Goal: Information Seeking & Learning: Find specific fact

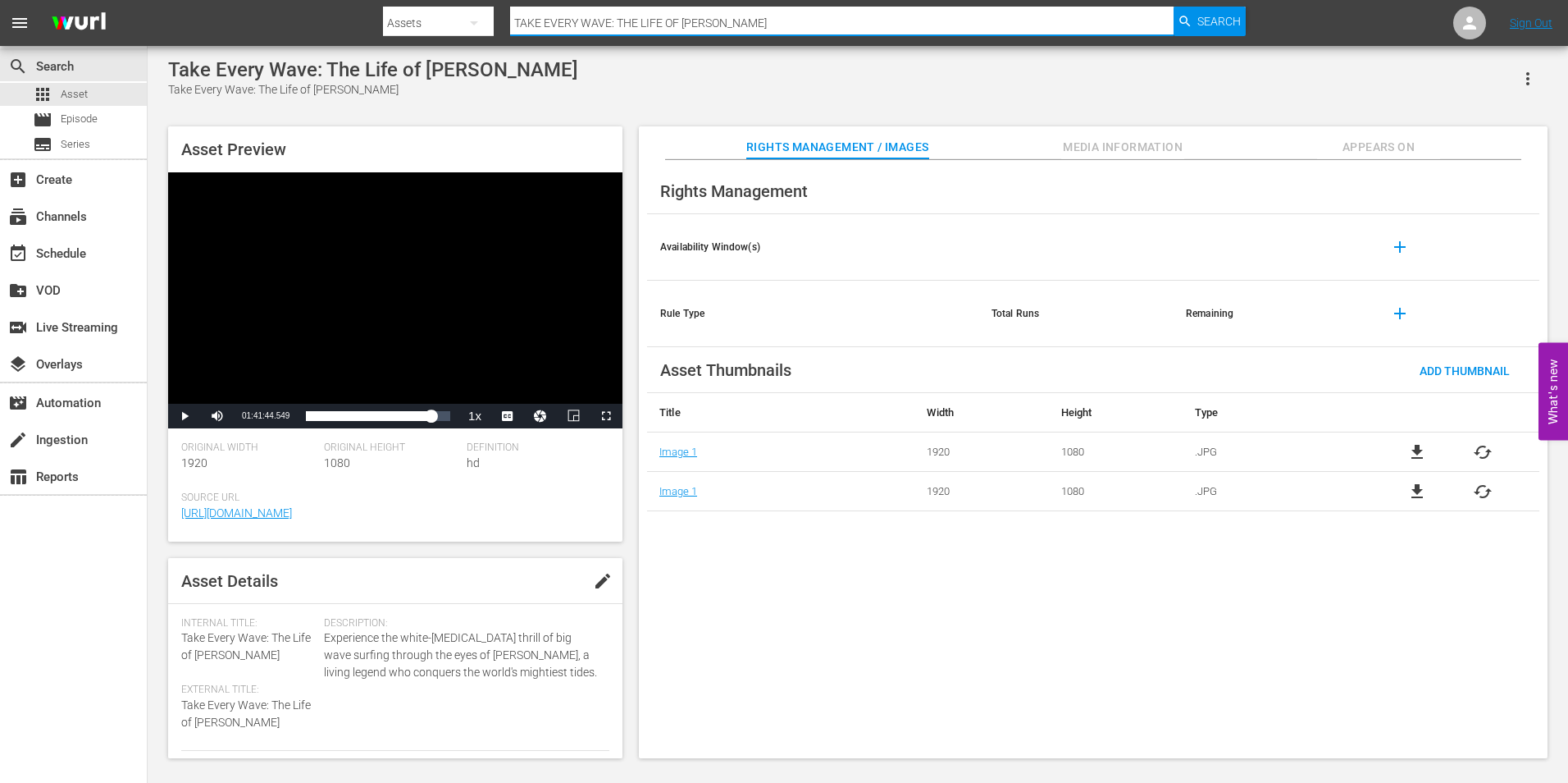
drag, startPoint x: 817, startPoint y: 16, endPoint x: 253, endPoint y: 12, distance: 564.0
click at [253, 12] on nav "menu Search By Assets Search ID, Title, Description, Keywords, or Category TAKE…" at bounding box center [784, 23] width 1568 height 46
paste input "$5 a Day"
type input "$5 a Day"
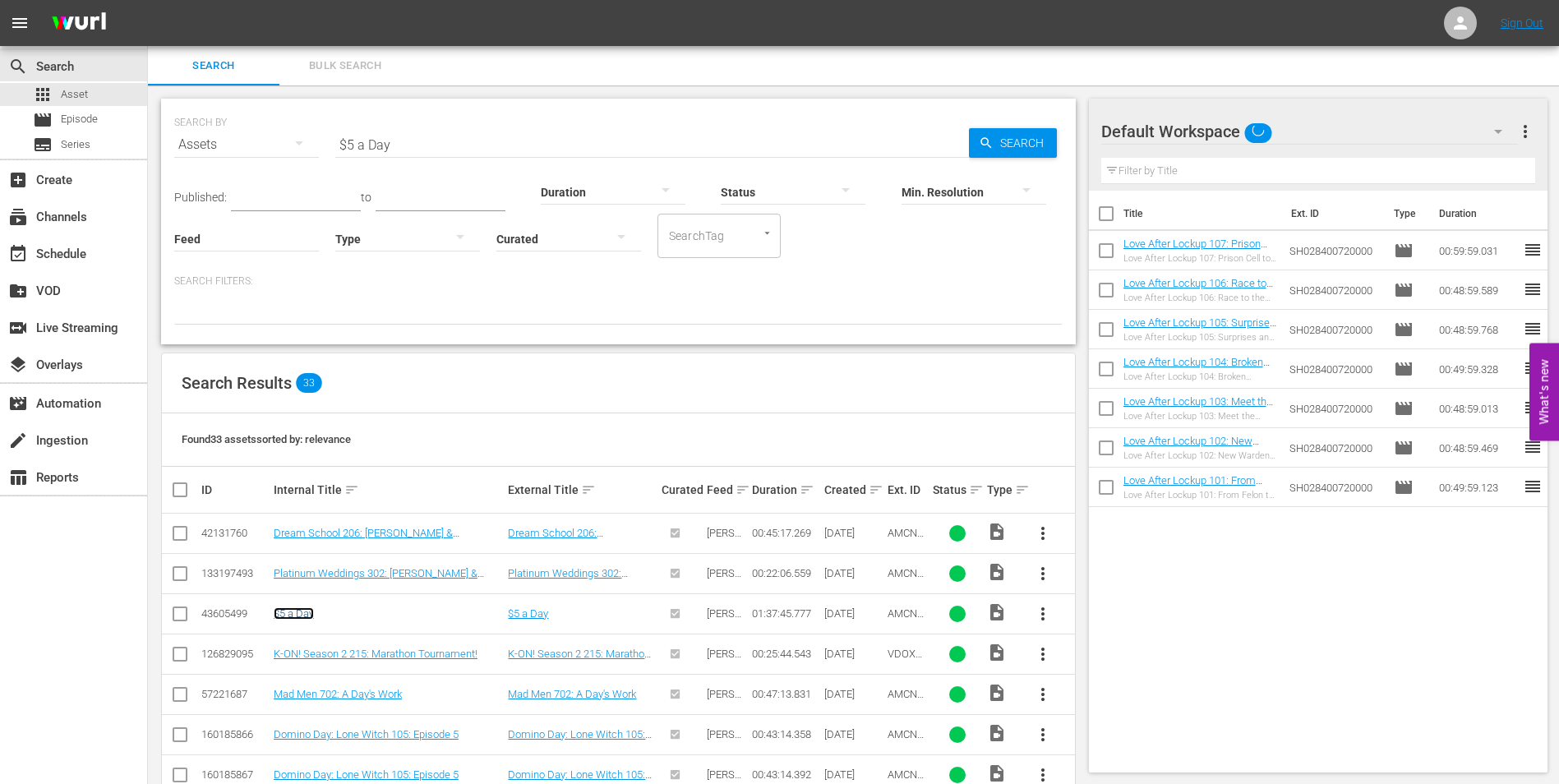
click at [294, 613] on link "$5 a Day" at bounding box center [294, 613] width 40 height 13
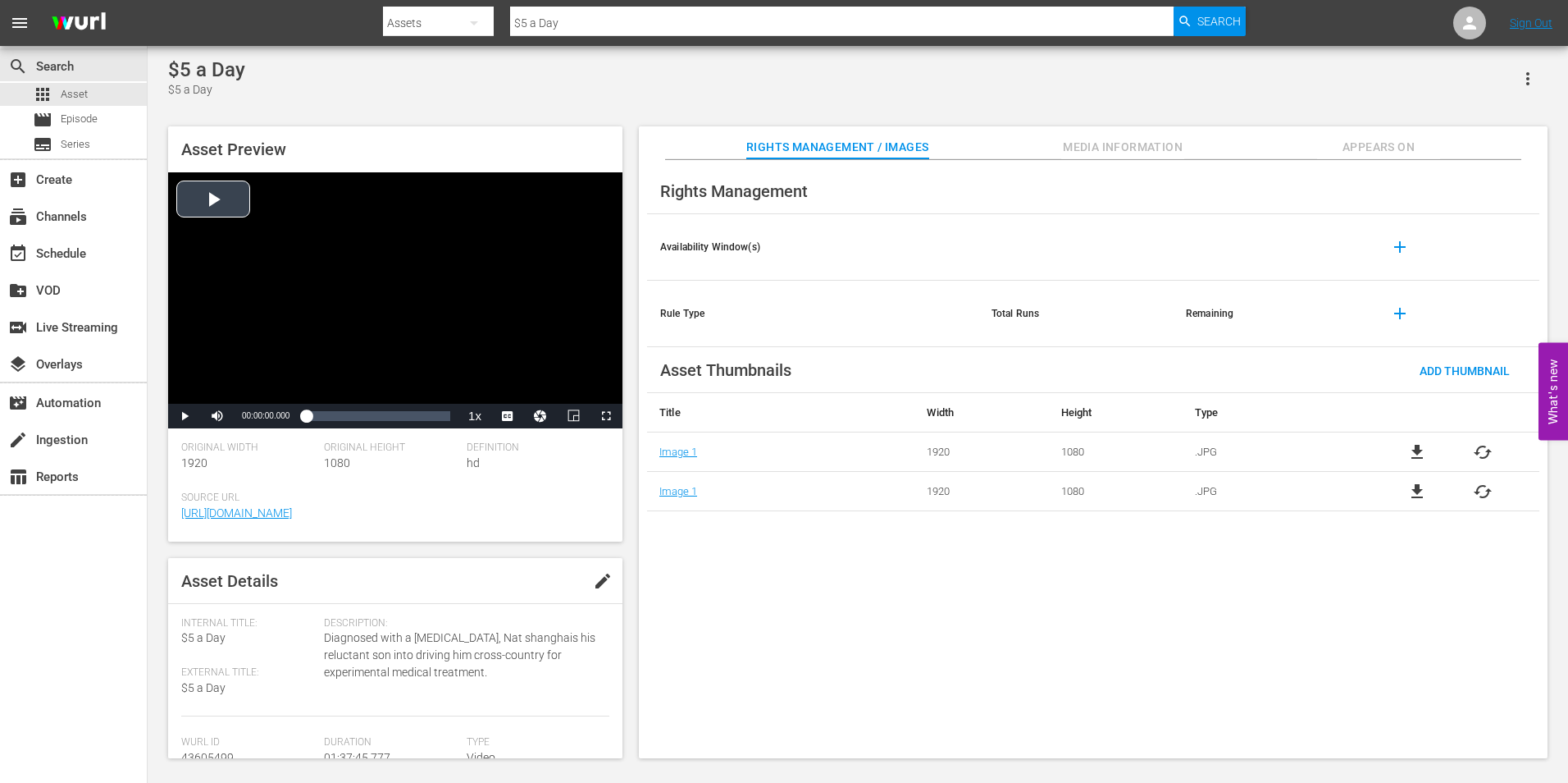
click at [333, 347] on div "Video Player" at bounding box center [395, 287] width 454 height 232
click at [305, 419] on div "00:00:09.868" at bounding box center [305, 415] width 0 height 16
click at [362, 409] on div "Loaded : 5.73% 00:38:19.651 00:04:31.909" at bounding box center [377, 415] width 144 height 16
click at [402, 418] on div "Loaded : 39.83% 01:05:32.736 00:38:21.492" at bounding box center [377, 415] width 144 height 16
click at [430, 417] on div "Loaded : 67.57% 01:25:32.554 01:05:34.102" at bounding box center [377, 415] width 144 height 16
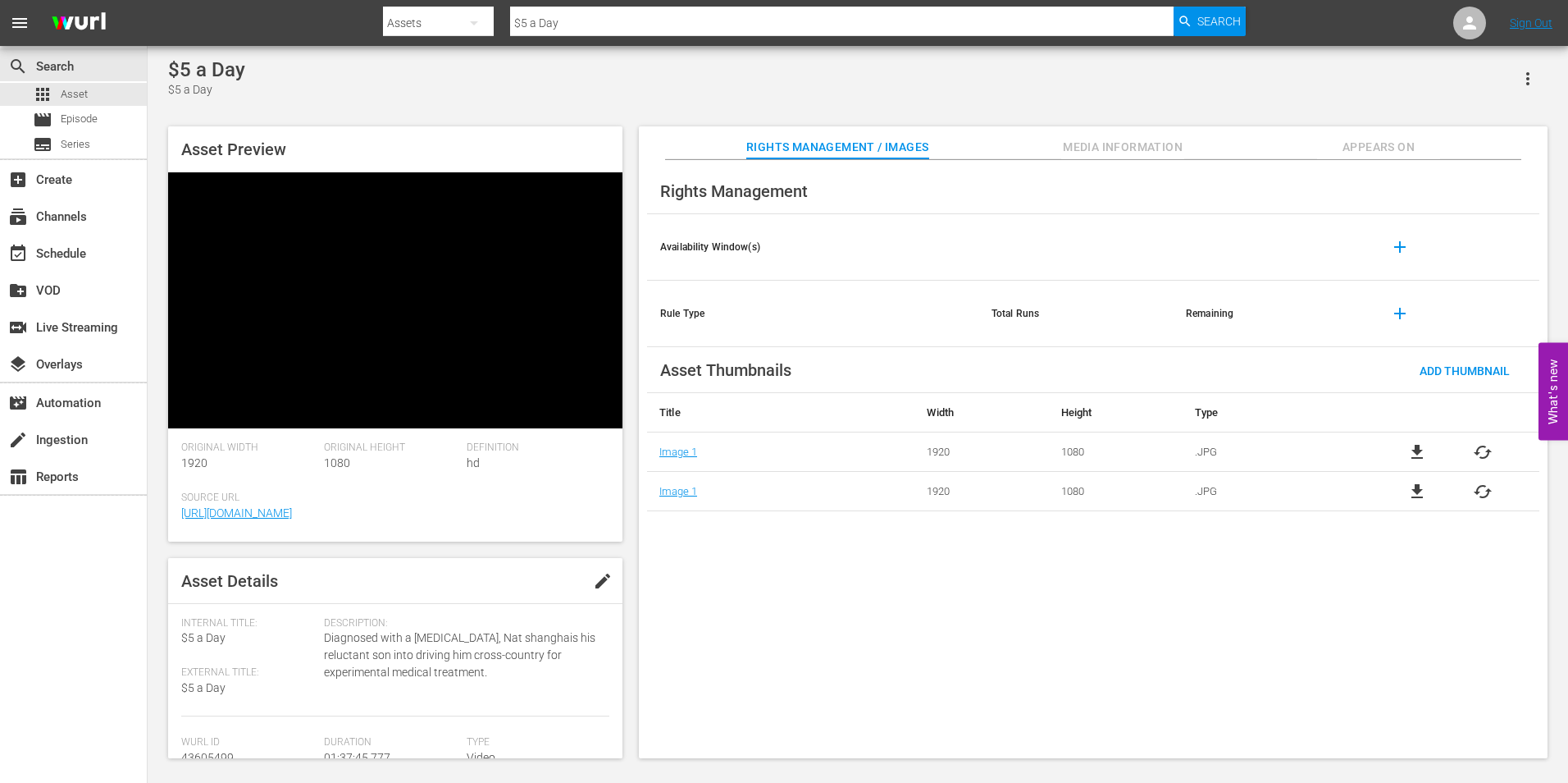
click at [502, 307] on div "Video Player" at bounding box center [395, 287] width 454 height 232
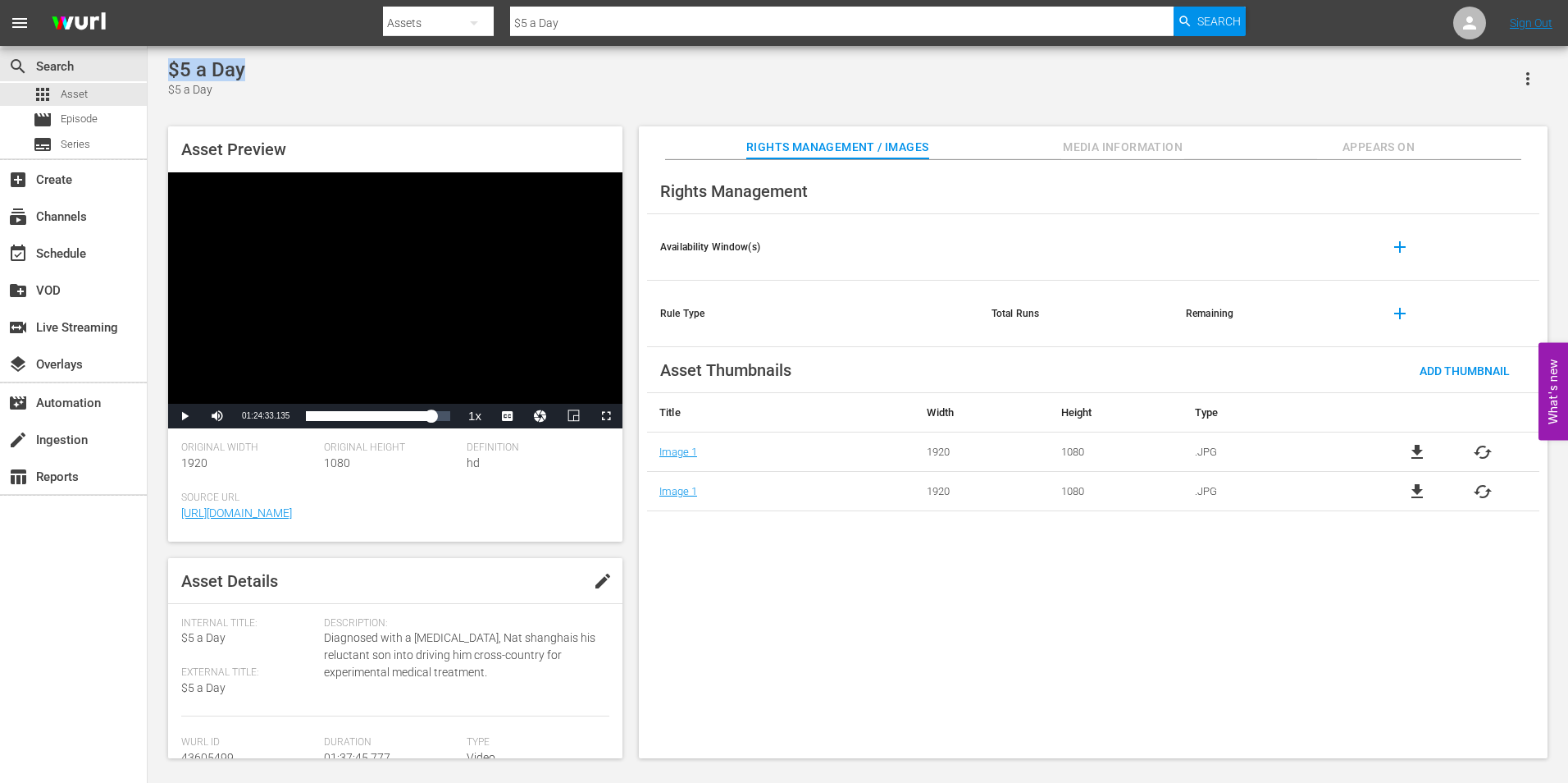
drag, startPoint x: 245, startPoint y: 70, endPoint x: 148, endPoint y: 72, distance: 97.0
click at [148, 72] on div "$5 a Day $5 a Day Asset Preview Video Player is loading. Play Video Play Mute C…" at bounding box center [857, 404] width 1420 height 716
copy div "$5 a Day"
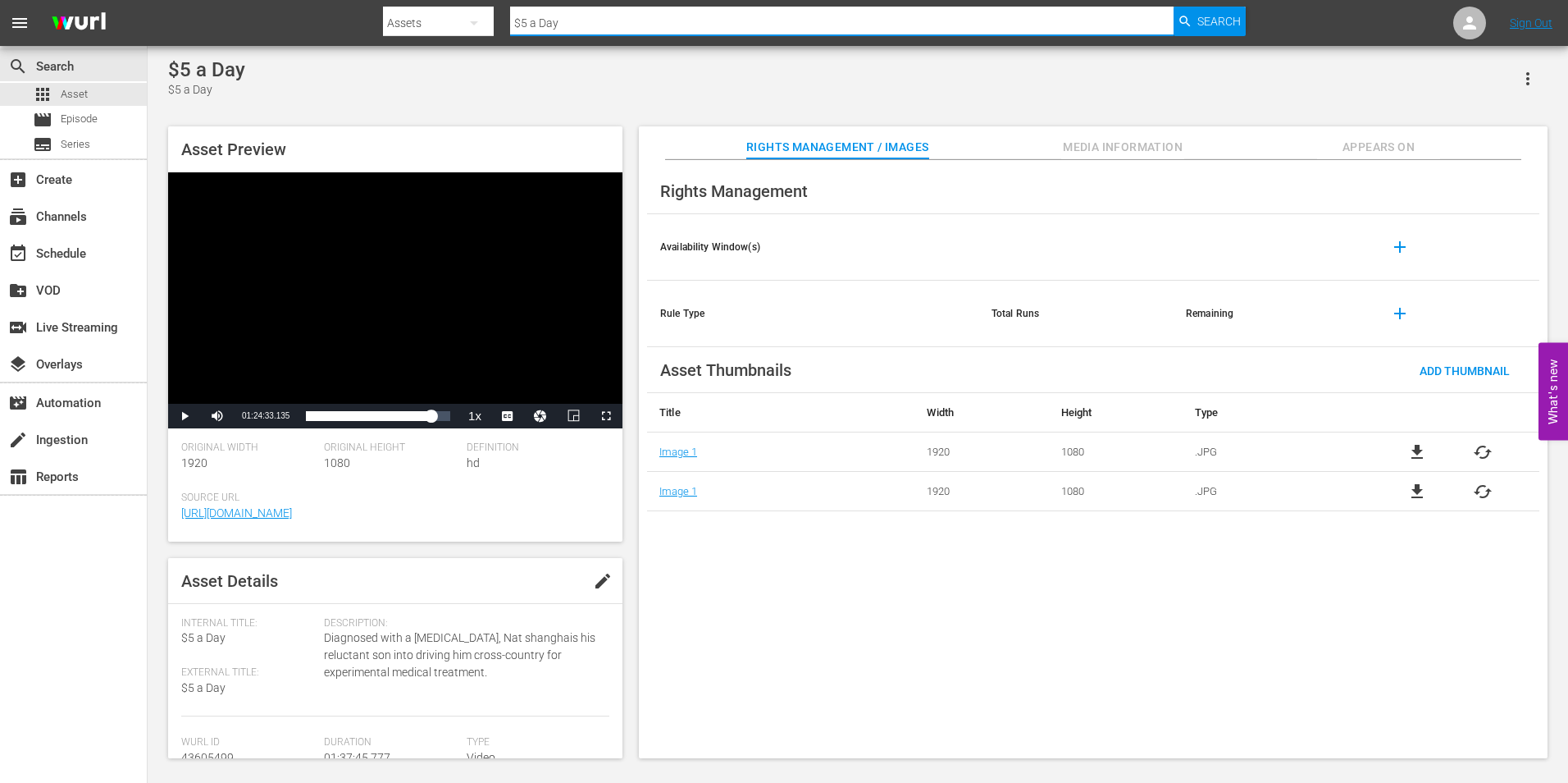
drag, startPoint x: 573, startPoint y: 22, endPoint x: 484, endPoint y: 31, distance: 89.5
click at [484, 31] on div "Search By Assets Search ID, Title, Description, Keywords, or Category $5 a Day …" at bounding box center [814, 22] width 862 height 39
paste input "100 Yards"
type input "100 Yards"
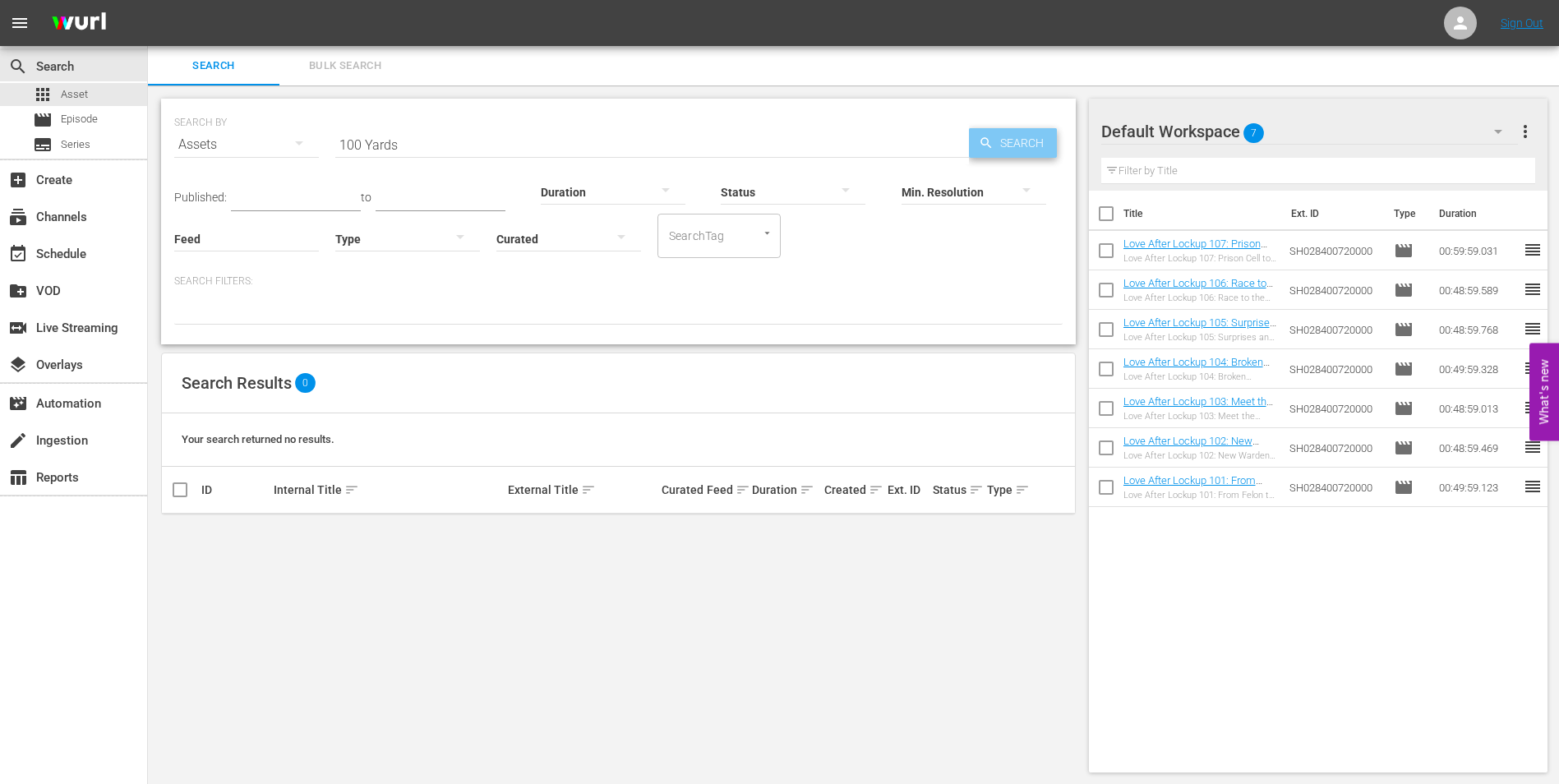
click at [1021, 142] on span "Search" at bounding box center [1025, 142] width 64 height 30
drag, startPoint x: 409, startPoint y: 138, endPoint x: 319, endPoint y: 135, distance: 90.0
click at [319, 135] on div "SEARCH BY Search By Assets Search ID, Title, Description, Keywords, or Category…" at bounding box center [618, 134] width 888 height 59
paste input "24-Hour Love"
type input "24-Hour Love"
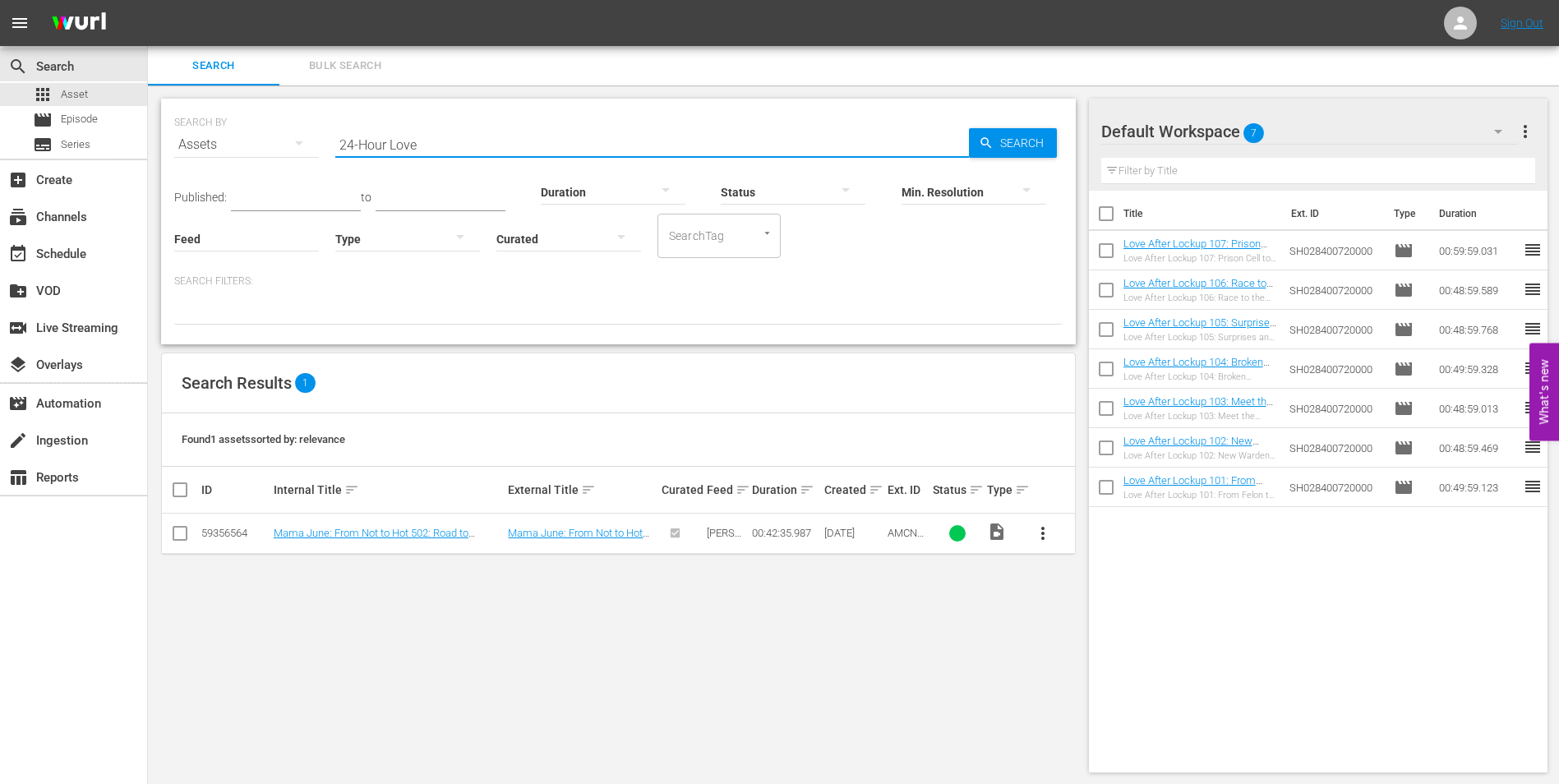
drag, startPoint x: 429, startPoint y: 137, endPoint x: 288, endPoint y: 137, distance: 141.0
click at [288, 137] on div "SEARCH BY Search By Assets Search ID, Title, Description, Keywords, or Category…" at bounding box center [618, 134] width 888 height 59
paste input "45 Years"
type input "45 Years"
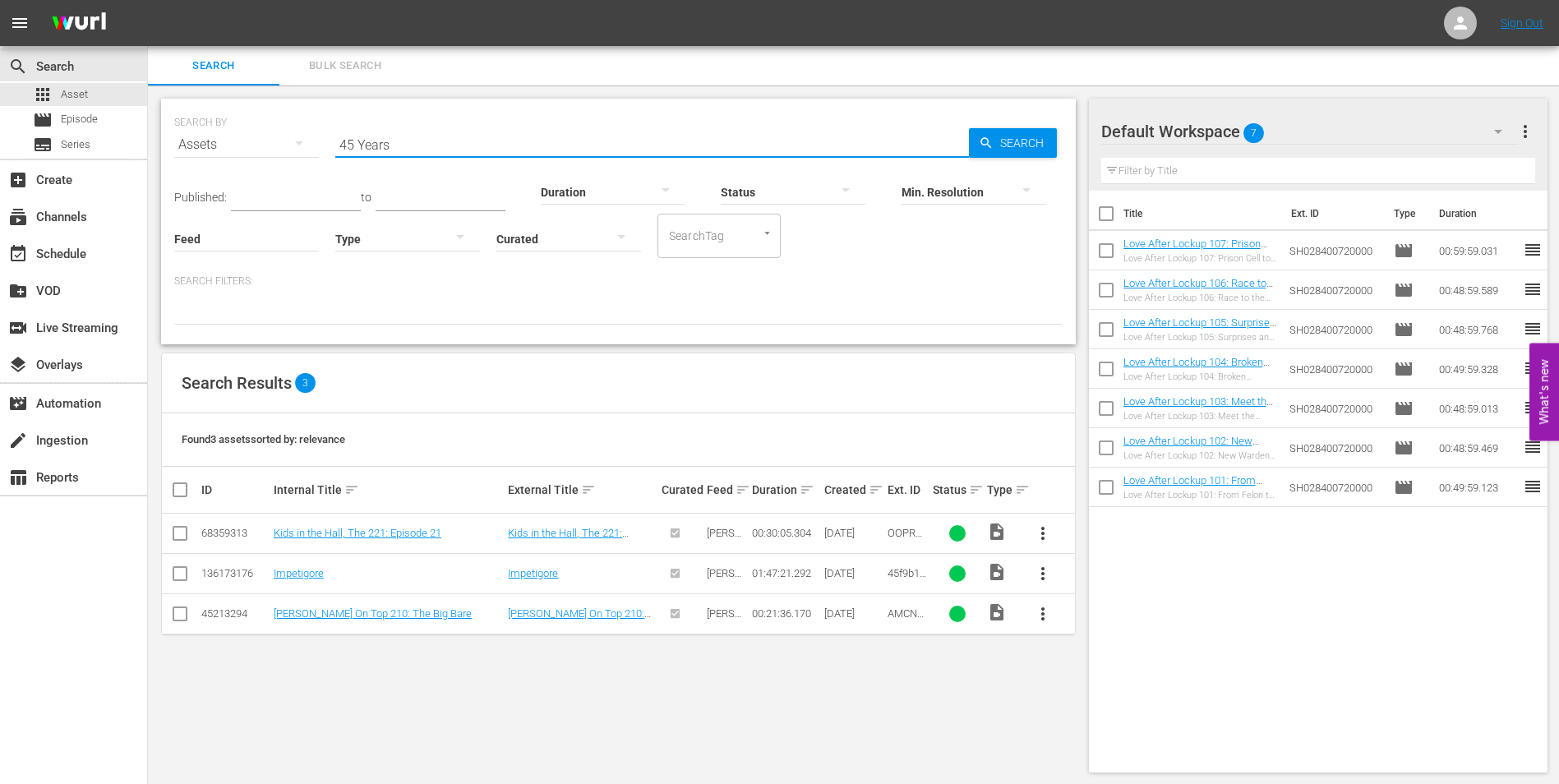
drag, startPoint x: 430, startPoint y: 155, endPoint x: 286, endPoint y: 139, distance: 144.9
click at [286, 139] on div "SEARCH BY Search By Assets Search ID, Title, Description, Keywords, or Category…" at bounding box center [618, 134] width 888 height 59
paste input "Alone in [GEOGRAPHIC_DATA]"
type input "Alone in [GEOGRAPHIC_DATA]"
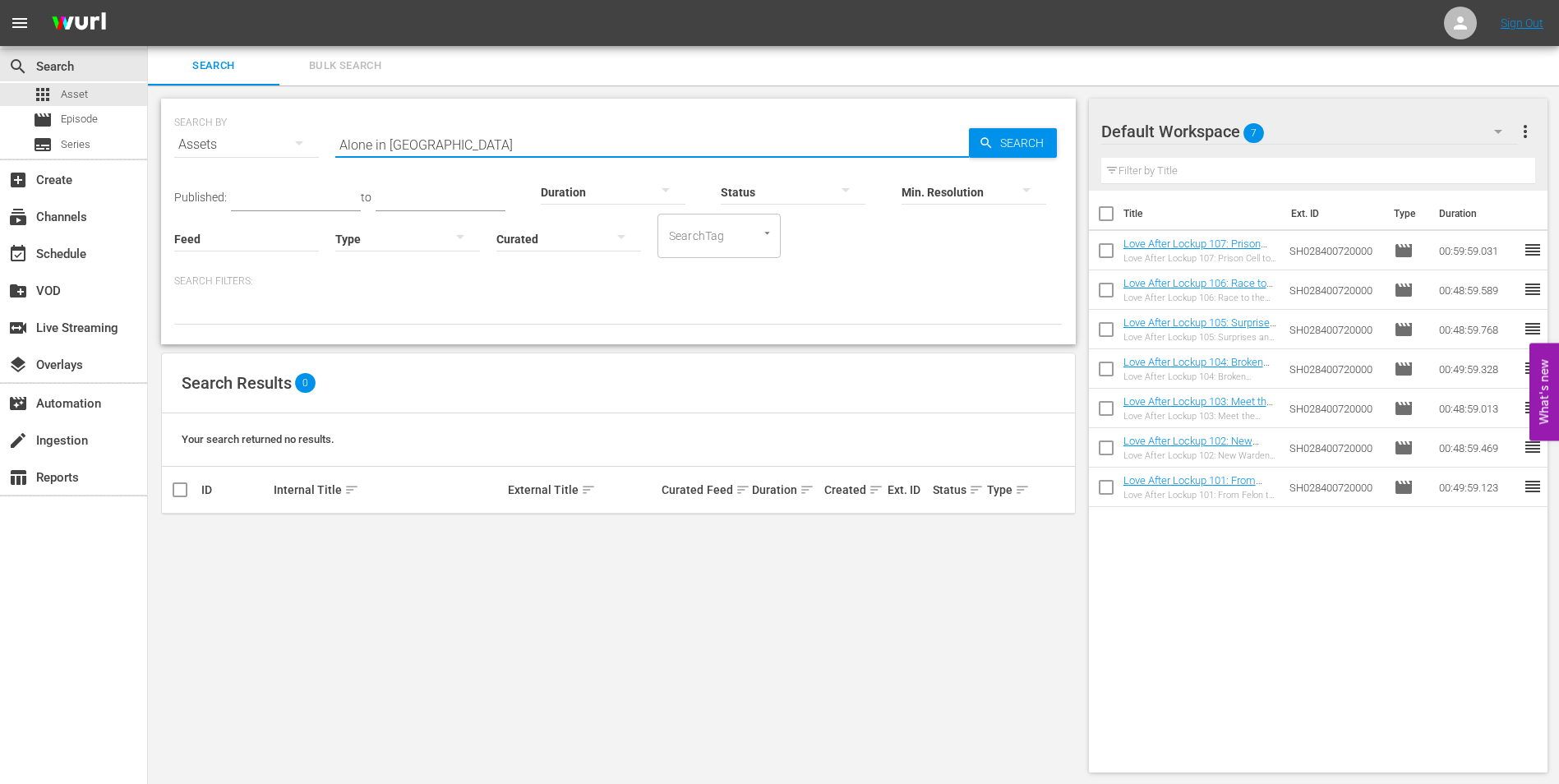
drag, startPoint x: 368, startPoint y: 139, endPoint x: 311, endPoint y: 139, distance: 57.0
click at [311, 139] on div "SEARCH BY Search By Assets Search ID, Title, Description, Keywords, or Category…" at bounding box center [618, 134] width 888 height 59
paste input "American Gun"
type input "American Gun"
